Goal: Transaction & Acquisition: Purchase product/service

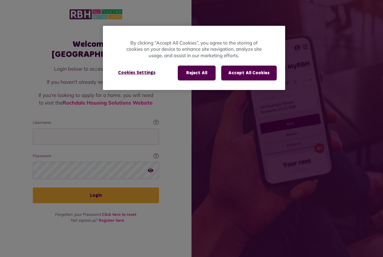
scroll to position [18, 0]
click at [238, 77] on button "Accept All Cookies" at bounding box center [248, 73] width 55 height 15
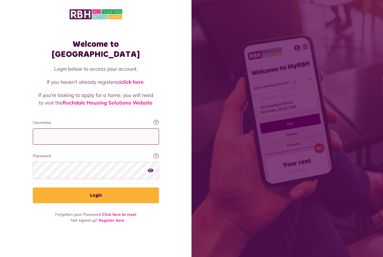
click at [138, 128] on input "Username" at bounding box center [96, 136] width 126 height 17
type input "**********"
click at [126, 188] on button "Login" at bounding box center [96, 196] width 126 height 16
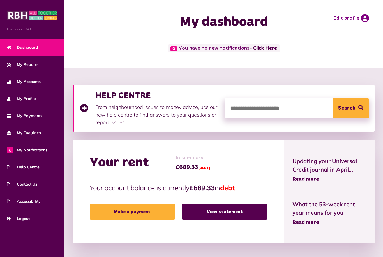
click at [158, 210] on link "Make a payment" at bounding box center [132, 212] width 85 height 16
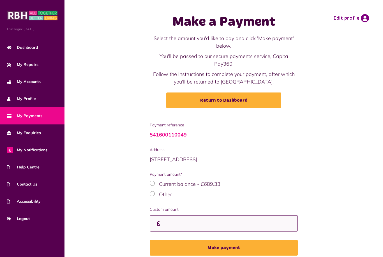
click at [183, 218] on input "Custom amount" at bounding box center [224, 223] width 148 height 17
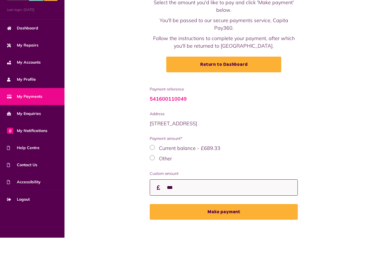
scroll to position [18, 0]
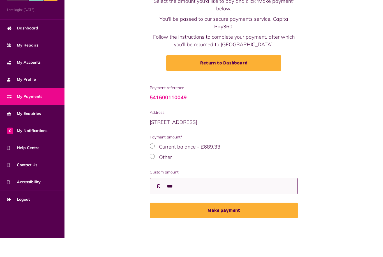
type input "***"
click at [238, 222] on button "Make payment" at bounding box center [224, 230] width 148 height 16
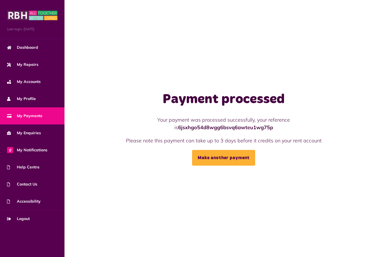
click at [39, 48] on link "Dashboard" at bounding box center [32, 47] width 64 height 17
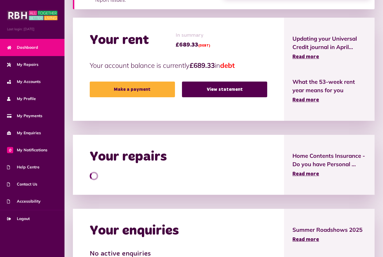
scroll to position [122, 0]
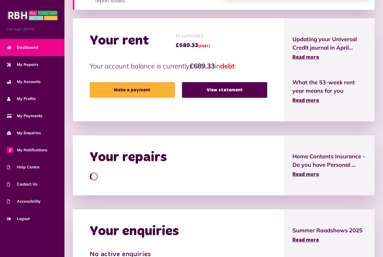
click at [222, 93] on link "View statement" at bounding box center [224, 90] width 85 height 16
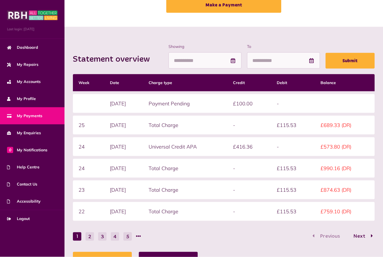
scroll to position [40, 0]
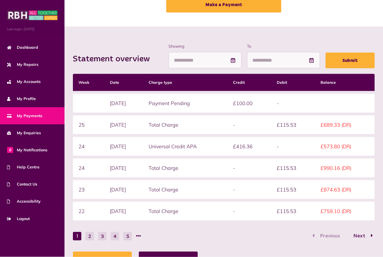
click at [90, 235] on button "2" at bounding box center [89, 236] width 8 height 8
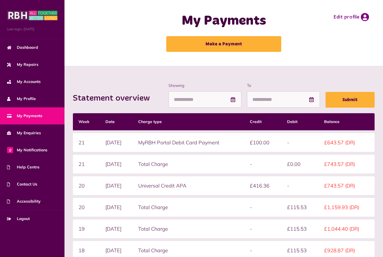
scroll to position [0, 0]
